Goal: Register for event/course

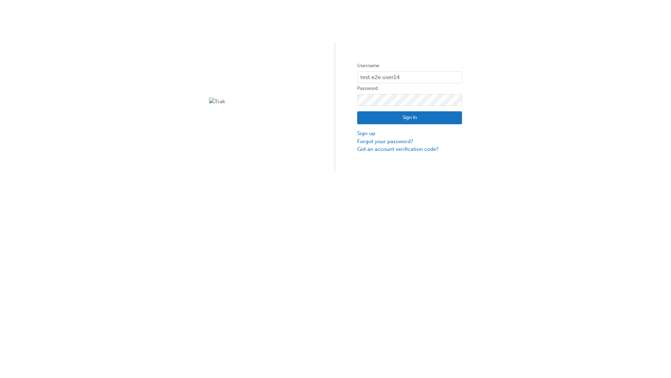
type input "test.e2e.user14"
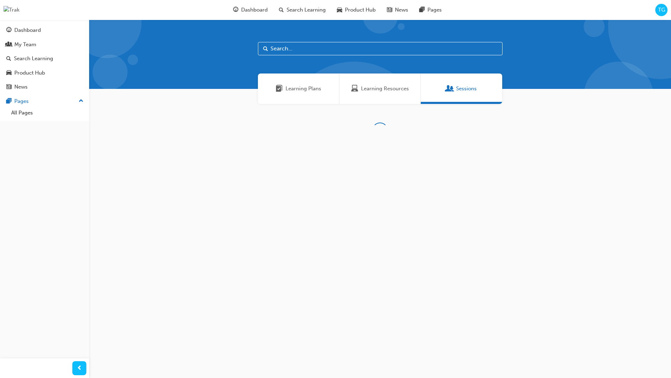
scroll to position [22, 0]
